Goal: Information Seeking & Learning: Understand process/instructions

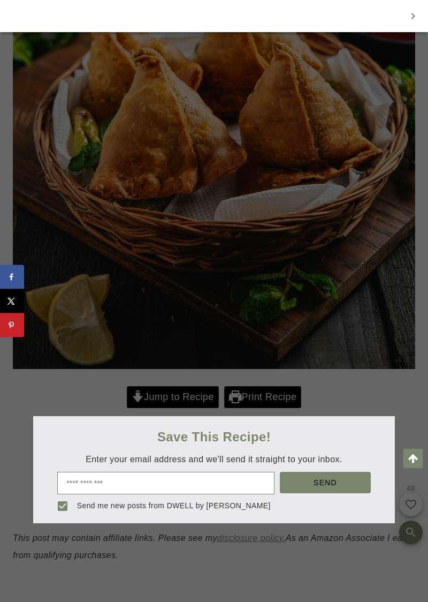
scroll to position [489, 0]
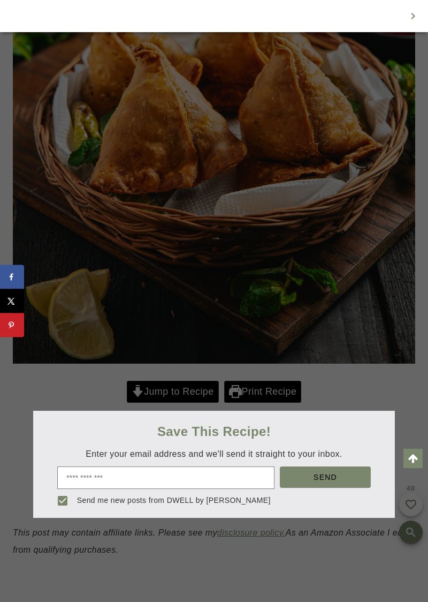
click at [174, 397] on div at bounding box center [214, 301] width 428 height 602
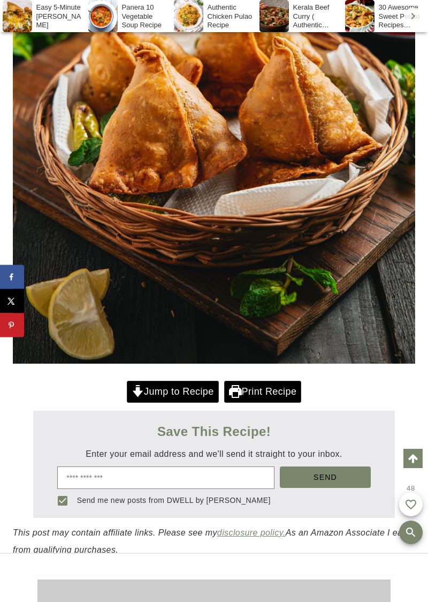
scroll to position [0, 0]
click at [179, 392] on link "Jump to Recipe" at bounding box center [173, 392] width 92 height 22
